Goal: Find specific page/section: Find specific page/section

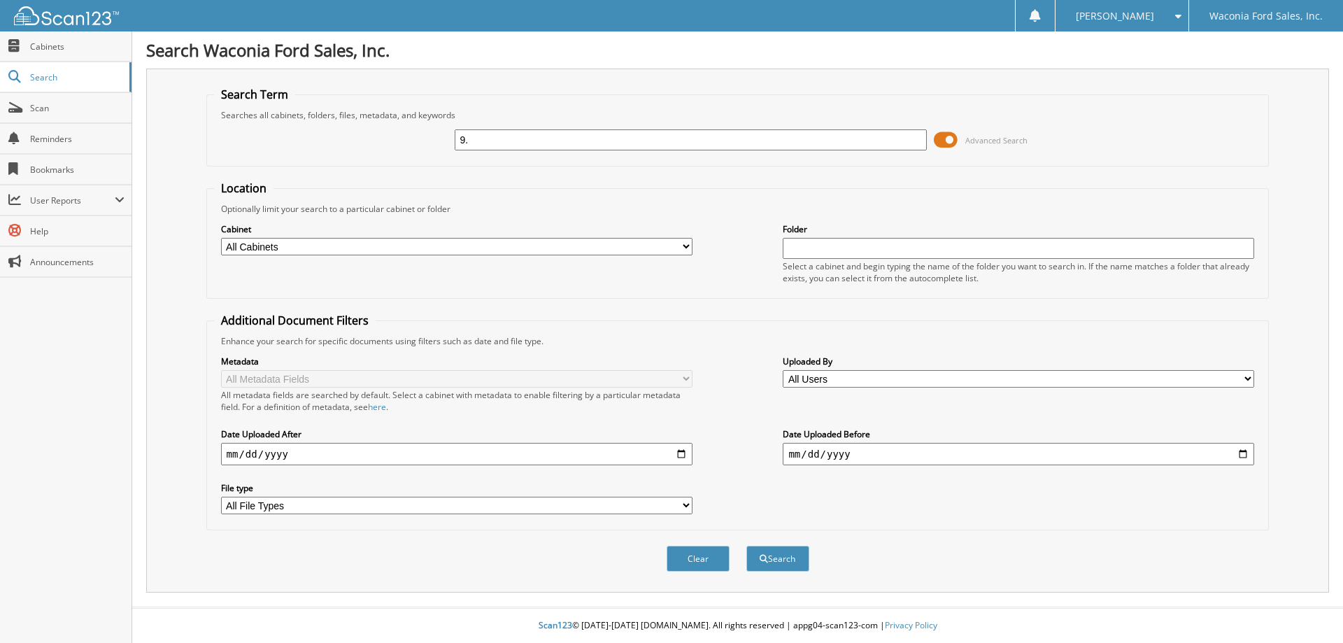
type input "9"
type input "69302"
click at [940, 137] on span at bounding box center [946, 139] width 24 height 21
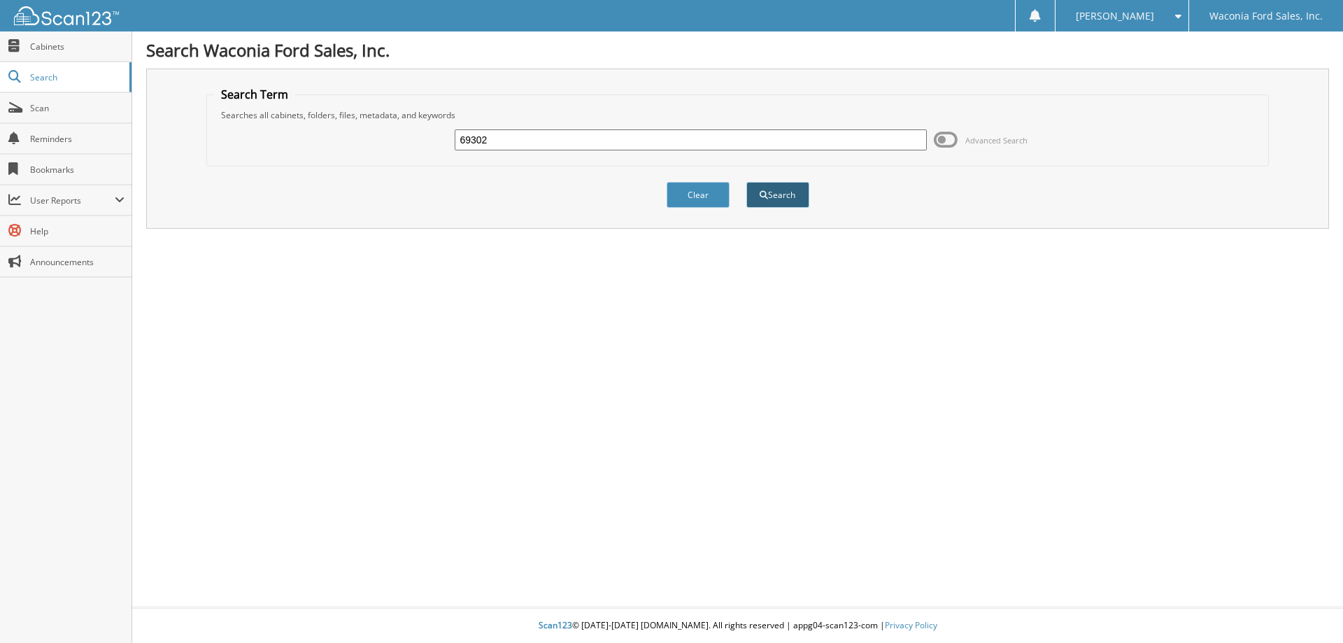
click at [791, 187] on button "Search" at bounding box center [778, 195] width 63 height 26
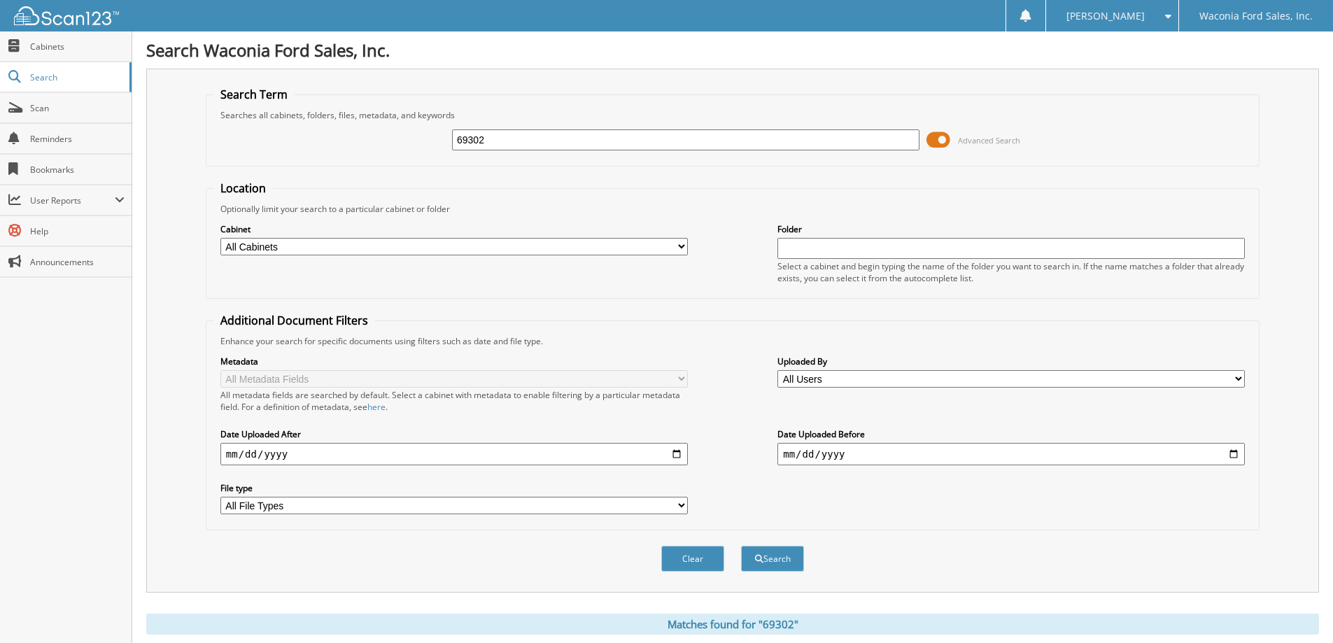
click at [937, 140] on span at bounding box center [938, 139] width 24 height 21
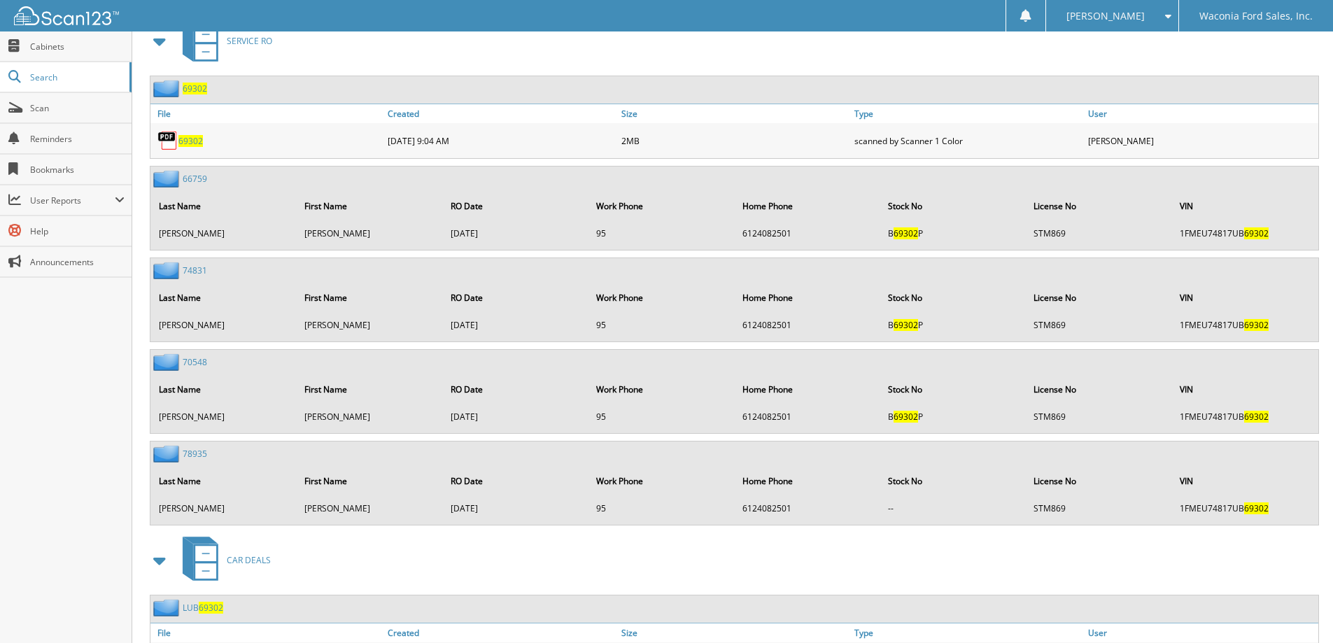
scroll to position [870, 0]
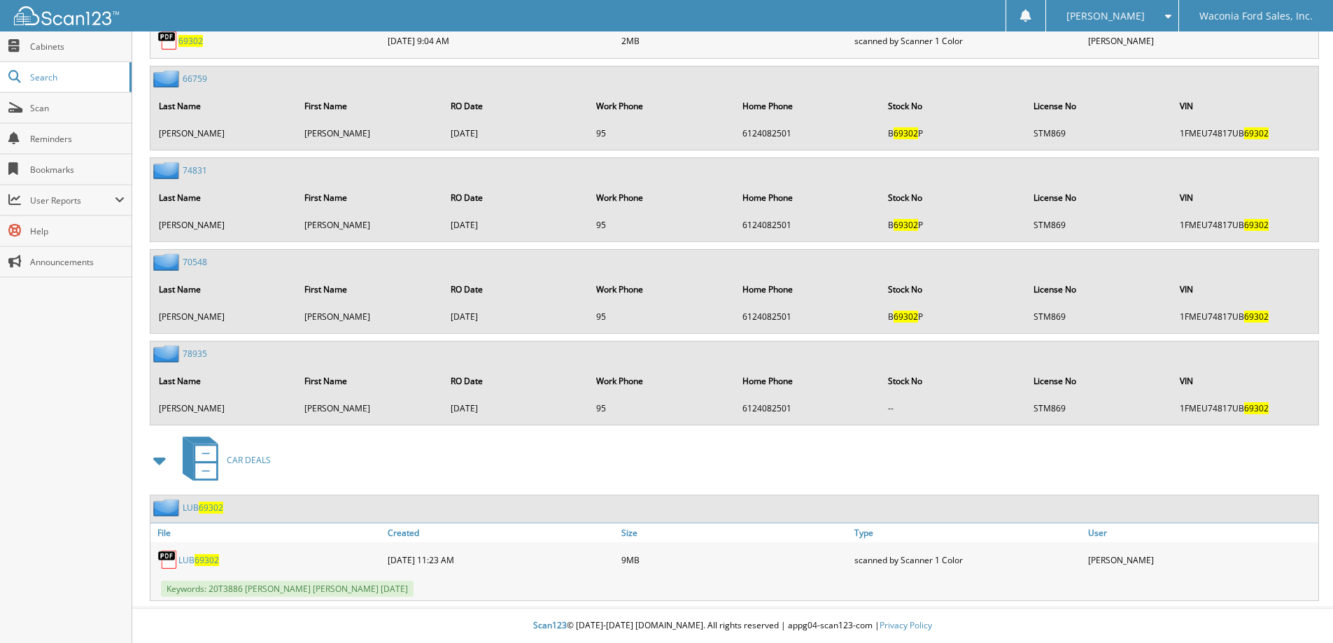
click at [198, 567] on div "LUB 69302" at bounding box center [267, 560] width 234 height 28
click at [195, 559] on span "69302" at bounding box center [207, 560] width 24 height 12
